Goal: Task Accomplishment & Management: Manage account settings

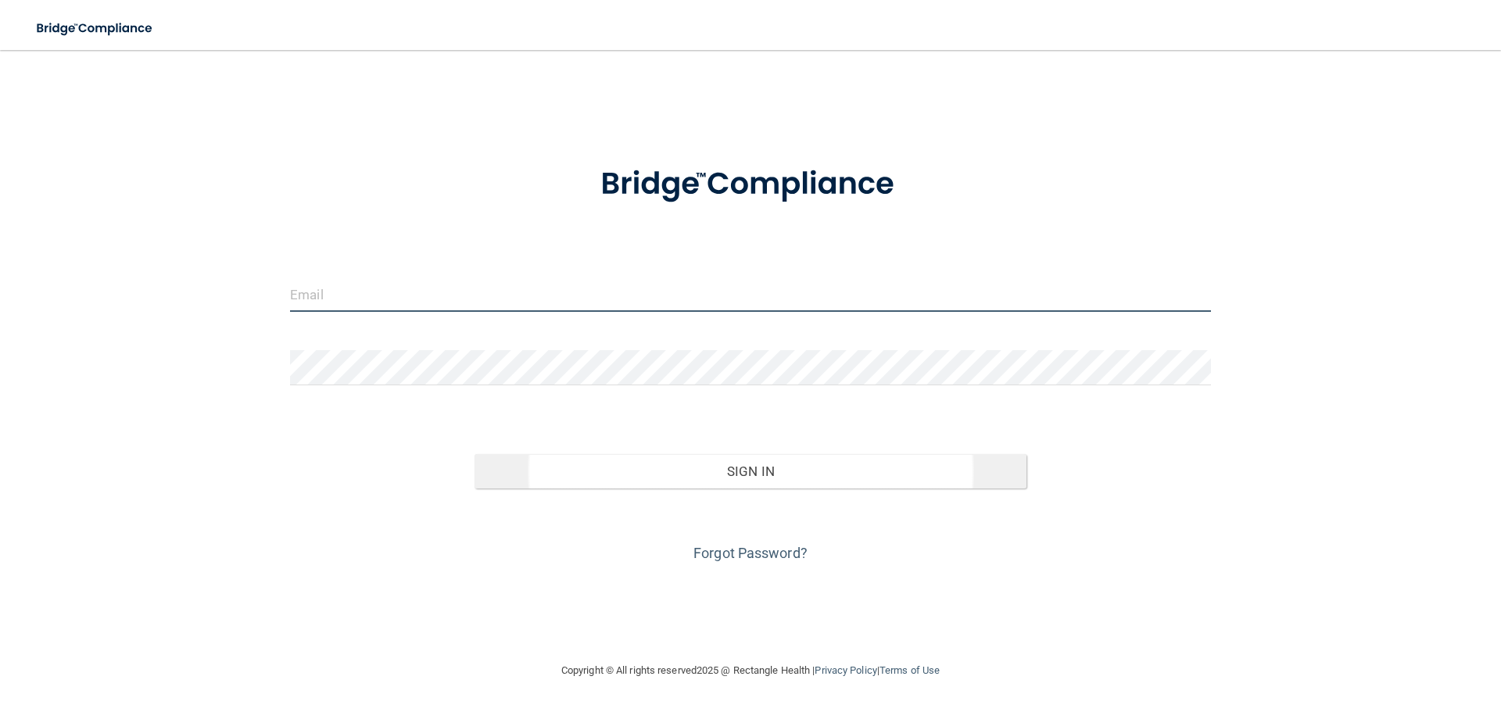
type input "[EMAIL_ADDRESS][DOMAIN_NAME]"
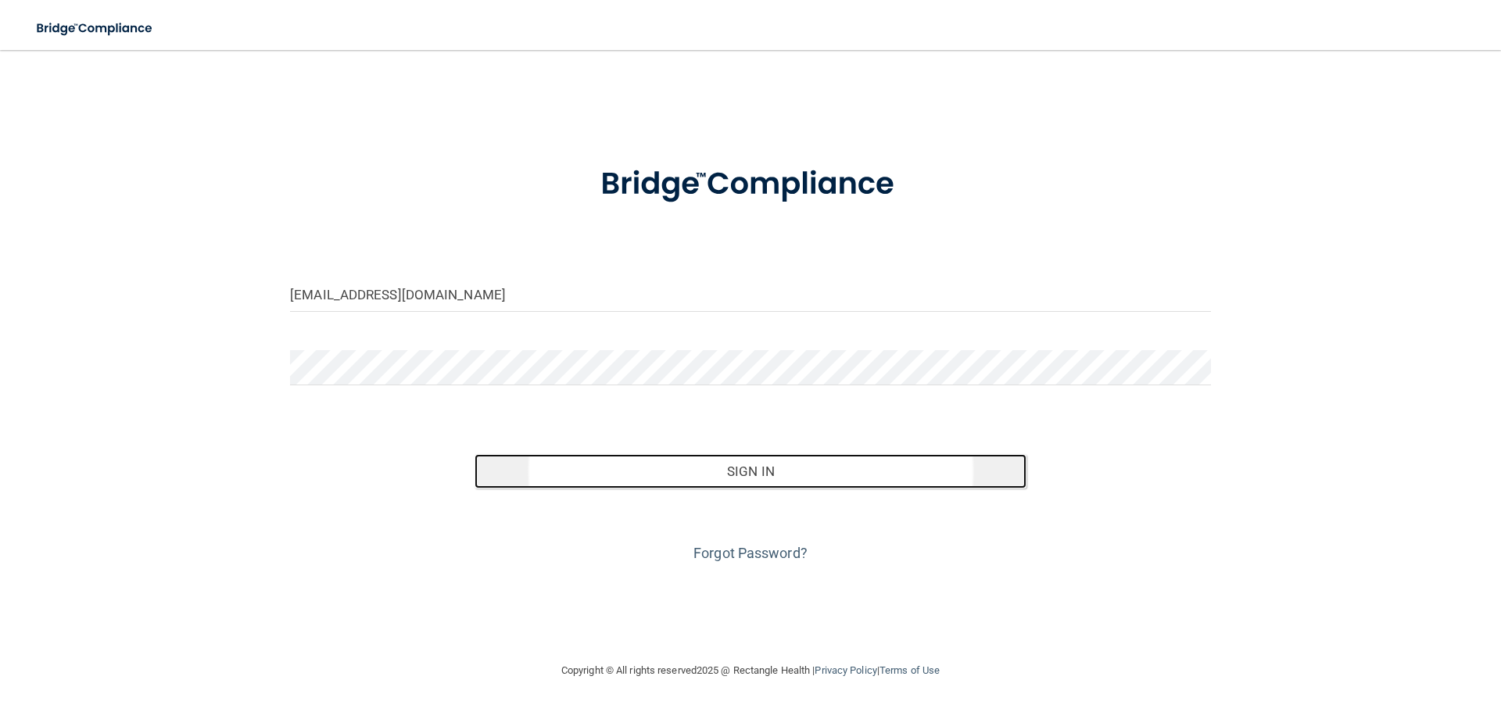
click at [761, 479] on button "Sign In" at bounding box center [750, 471] width 553 height 34
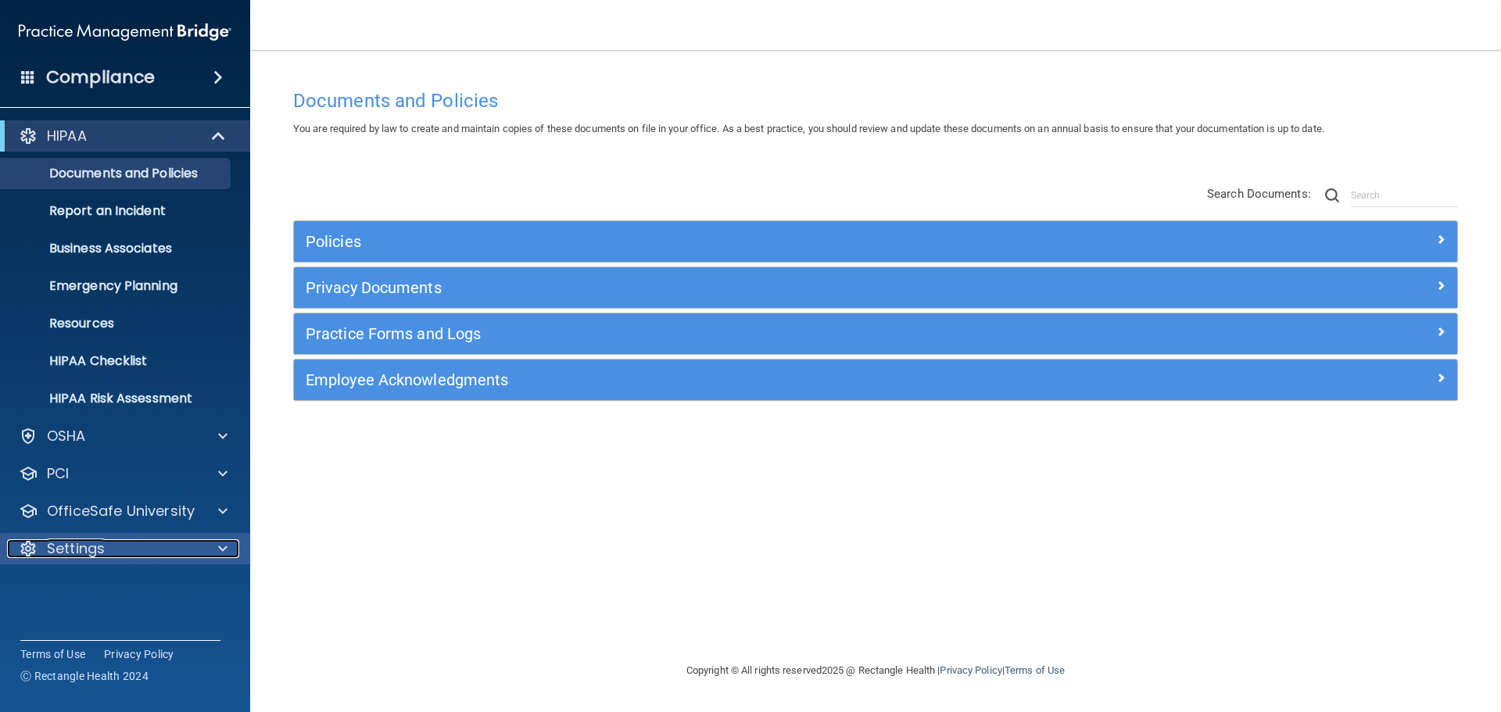
click at [53, 553] on p "Settings" at bounding box center [76, 548] width 58 height 19
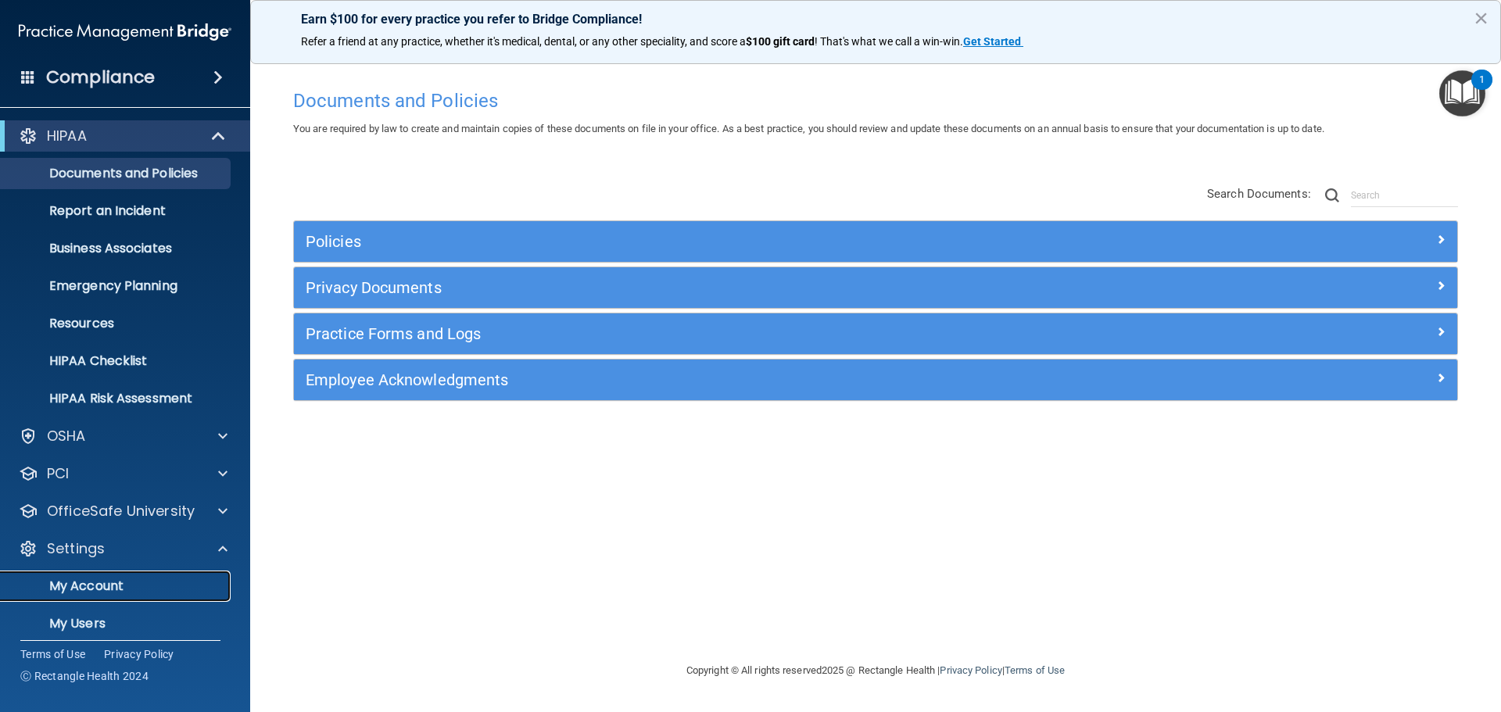
click at [64, 593] on p "My Account" at bounding box center [116, 586] width 213 height 16
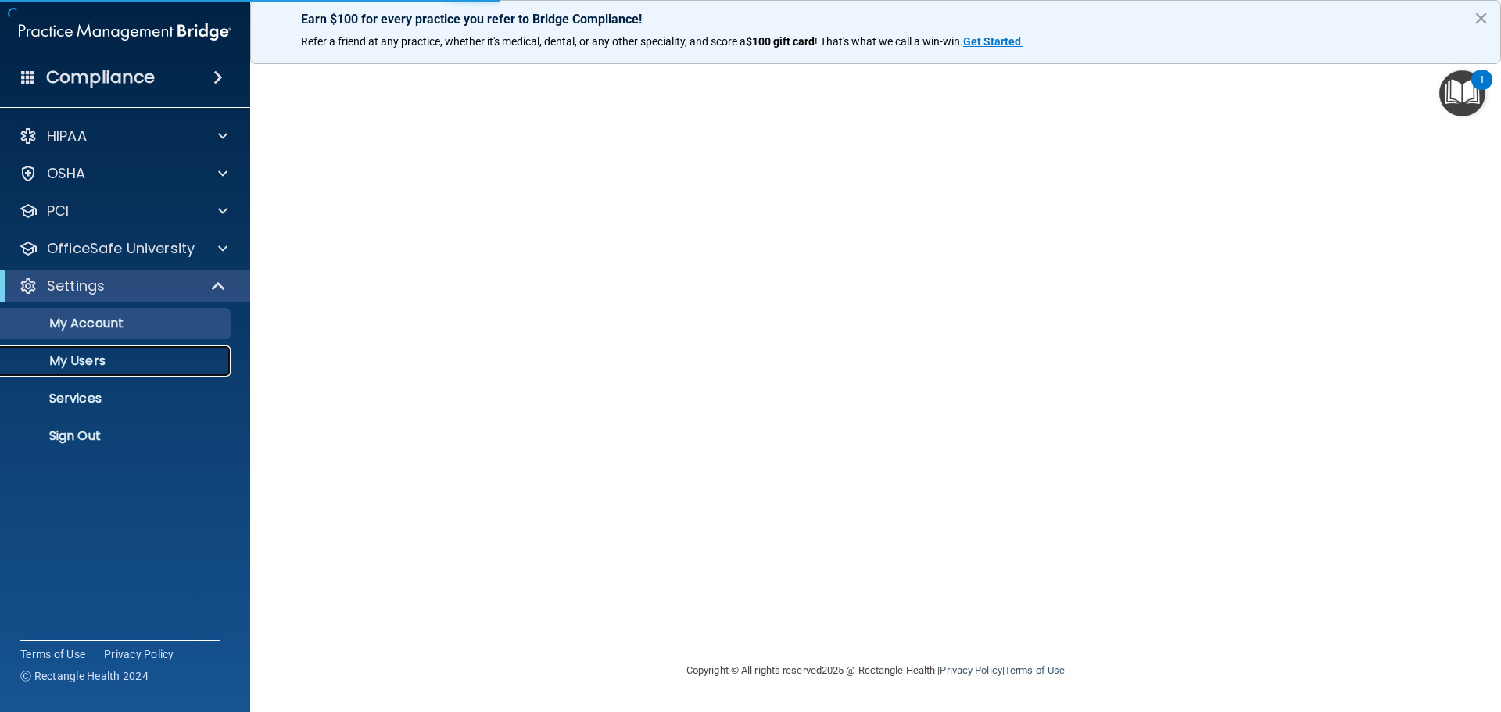
click at [81, 360] on p "My Users" at bounding box center [116, 361] width 213 height 16
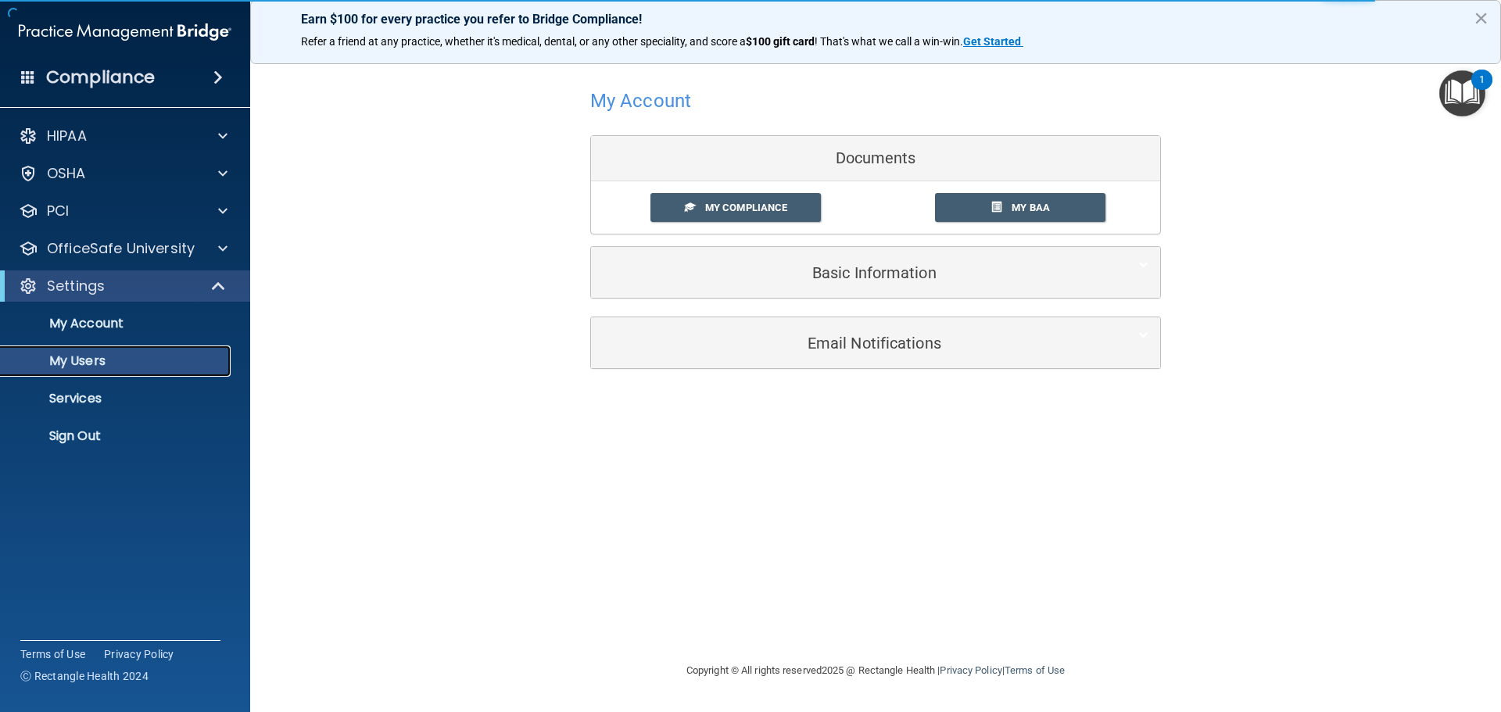
select select "20"
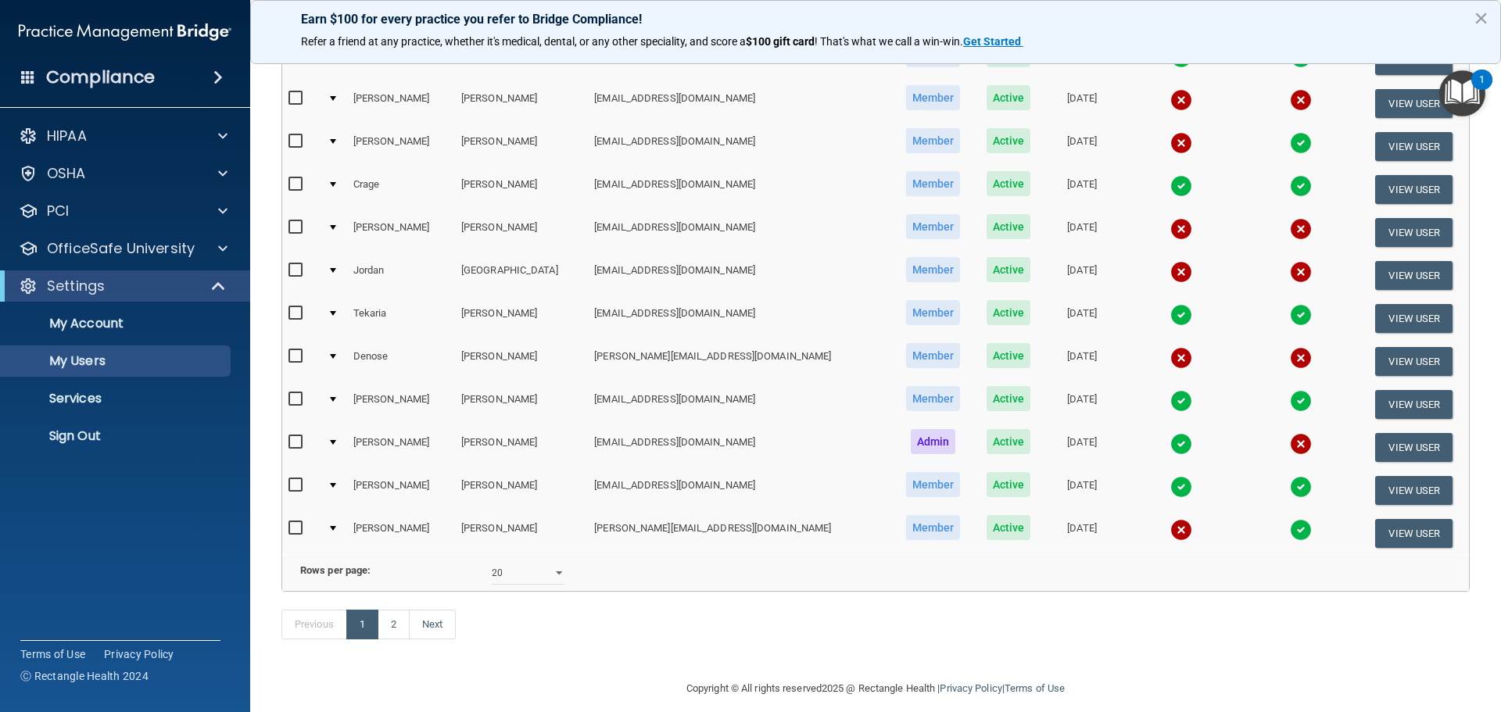
scroll to position [547, 0]
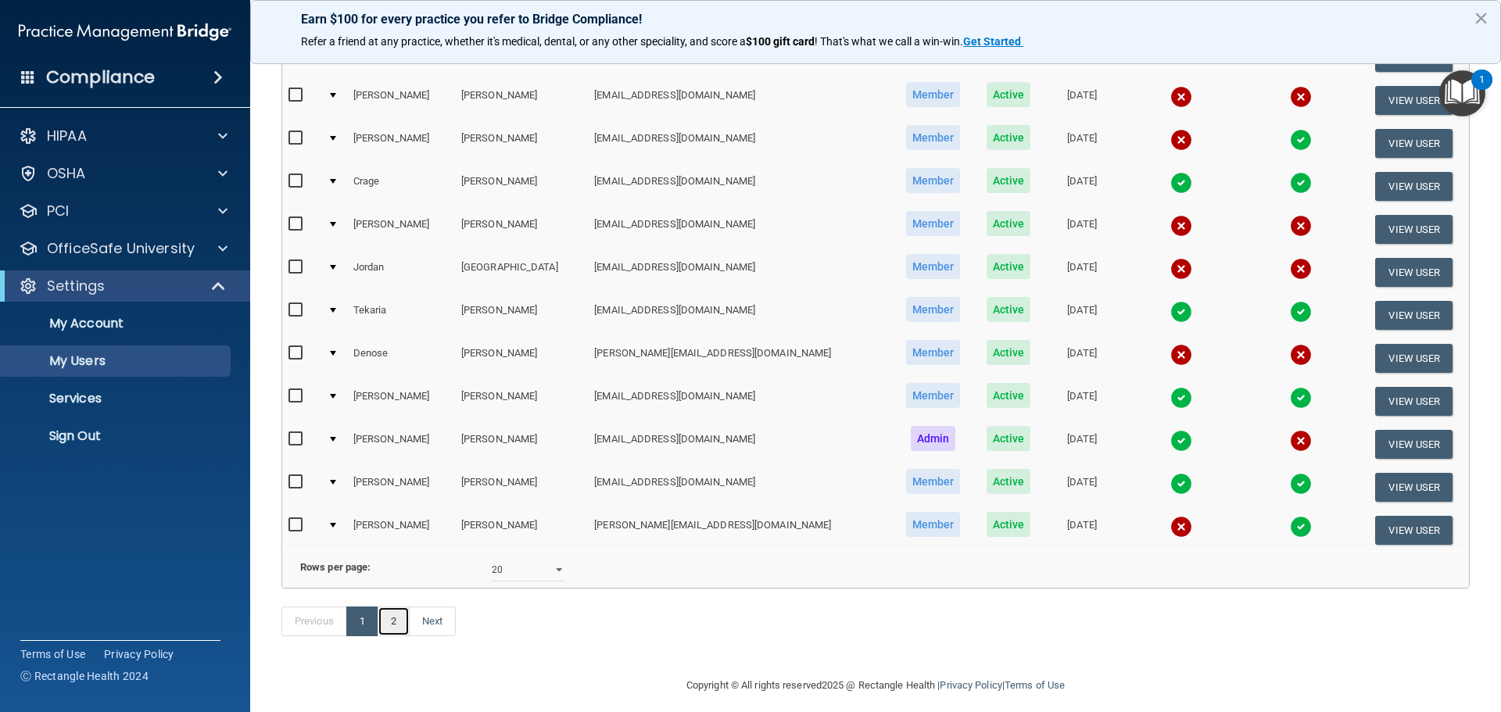
click at [396, 636] on link "2" at bounding box center [394, 622] width 32 height 30
select select "20"
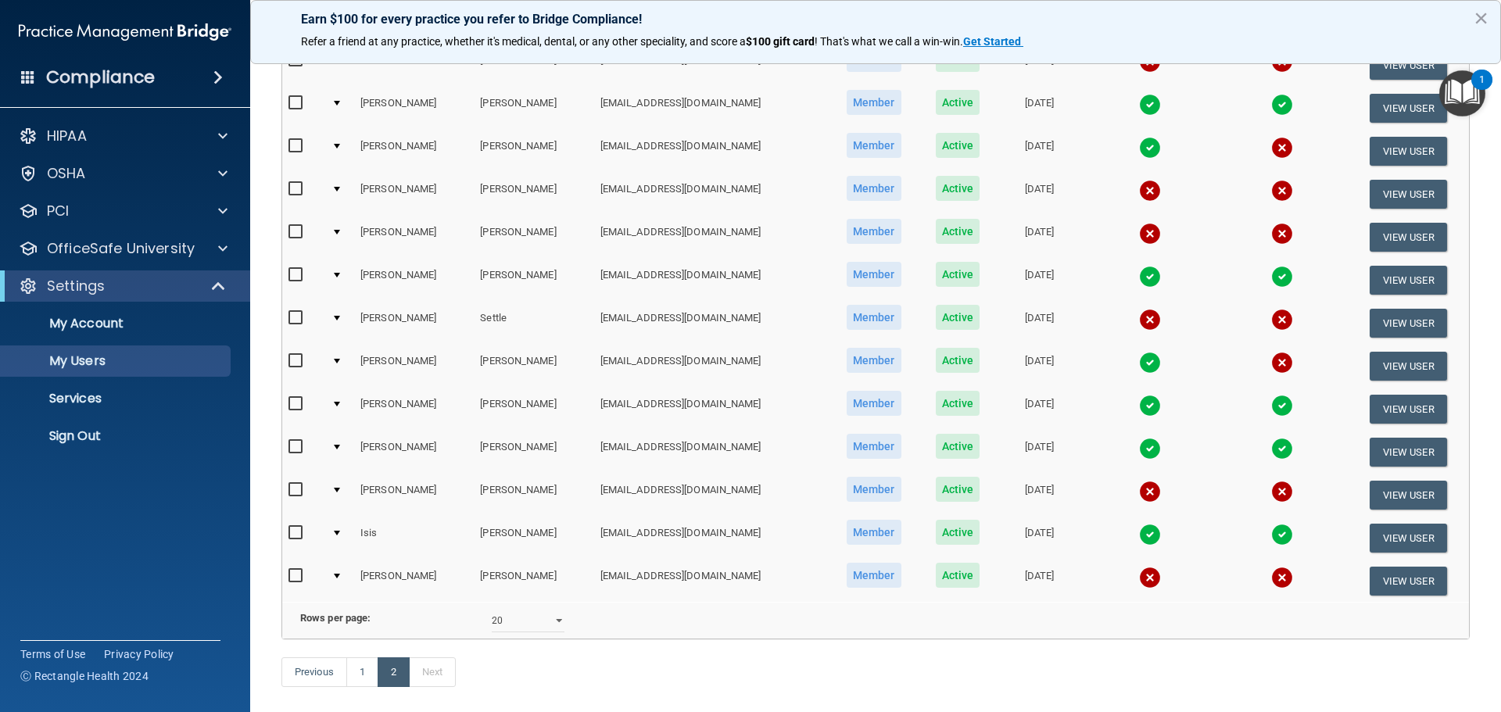
scroll to position [235, 0]
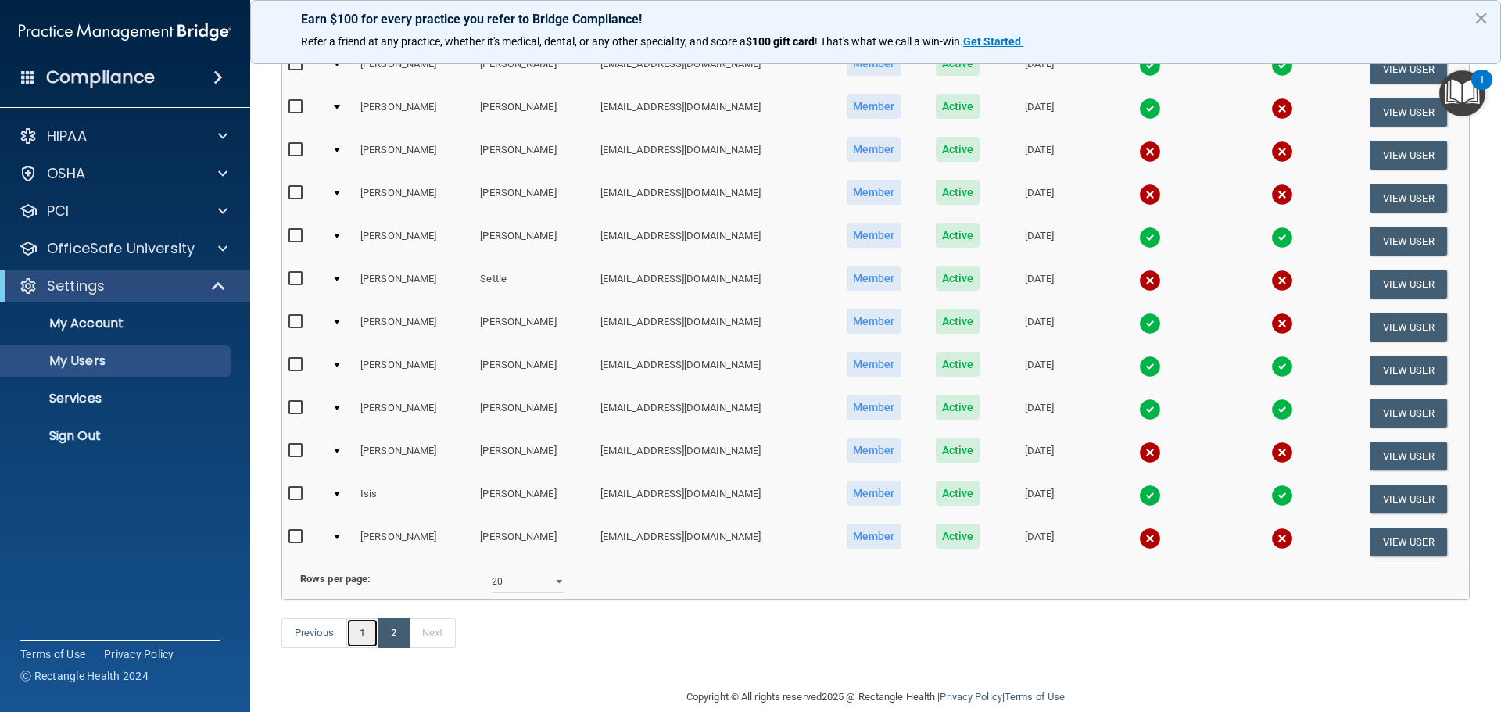
click at [361, 648] on link "1" at bounding box center [362, 633] width 32 height 30
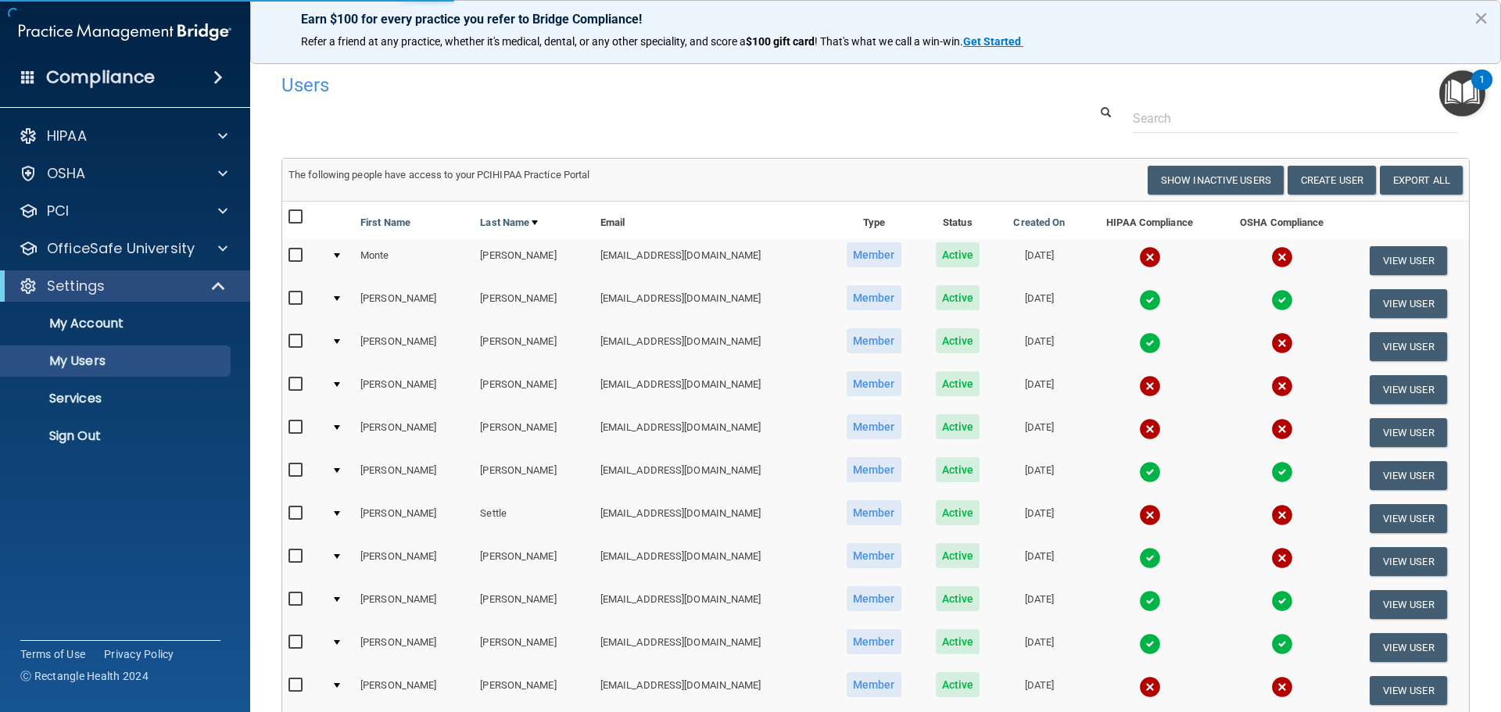
select select "20"
